Goal: Navigation & Orientation: Find specific page/section

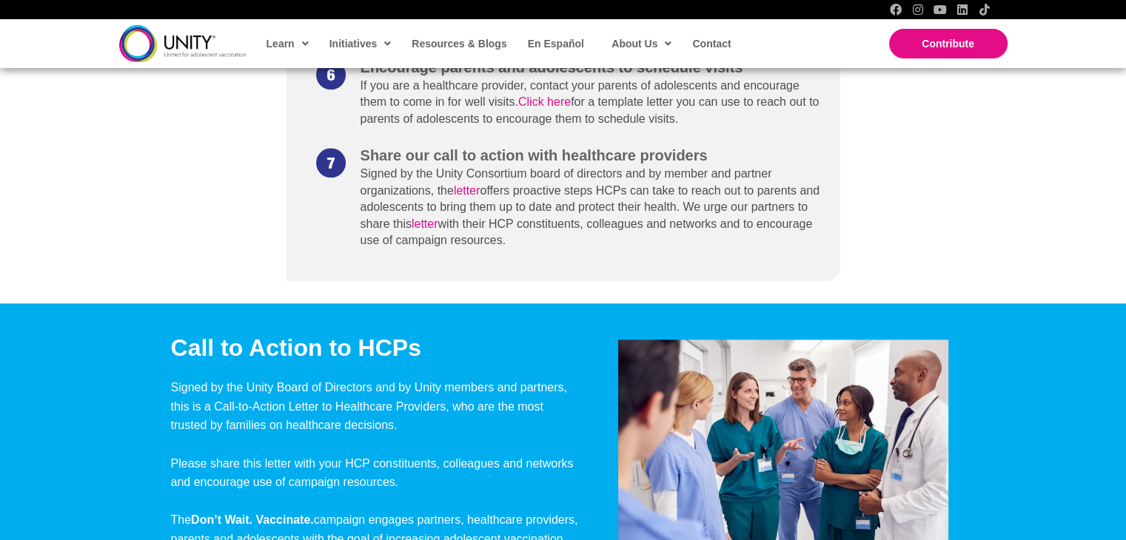
scroll to position [1424, 0]
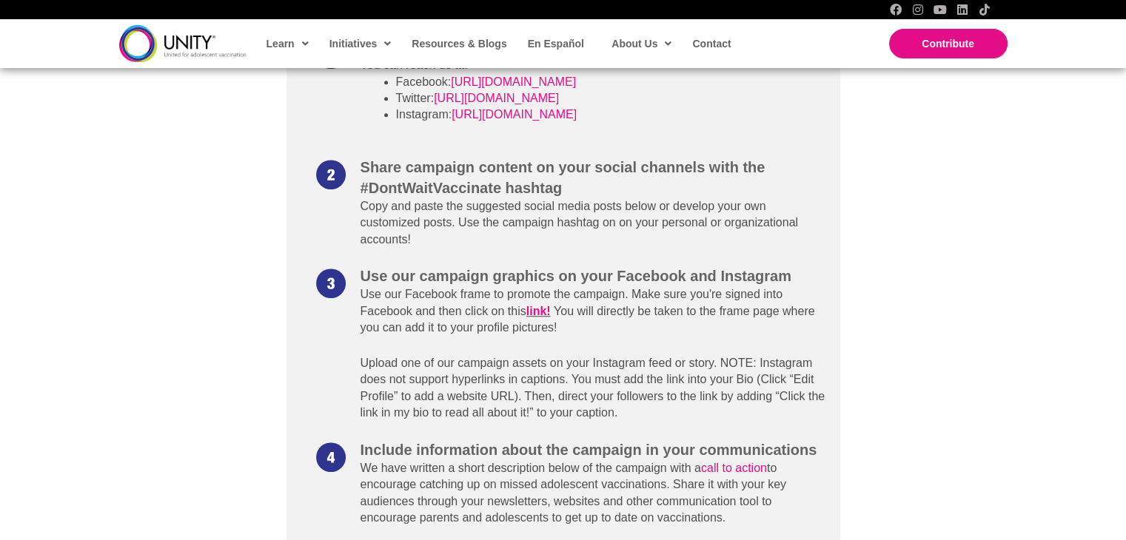
scroll to position [844, 0]
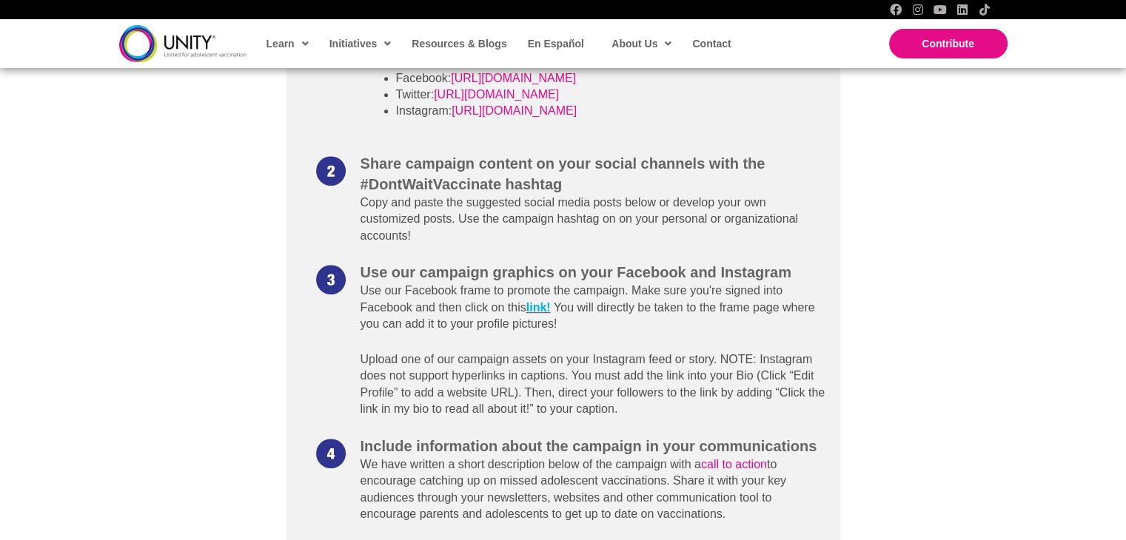
click at [546, 312] on link "link!" at bounding box center [538, 307] width 24 height 13
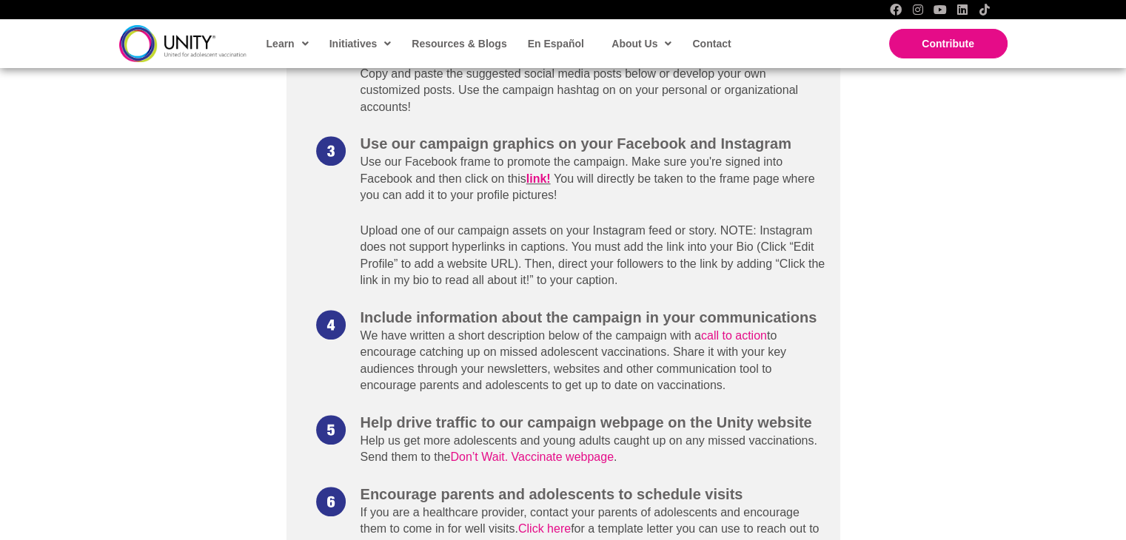
scroll to position [972, 0]
